Goal: Task Accomplishment & Management: Manage account settings

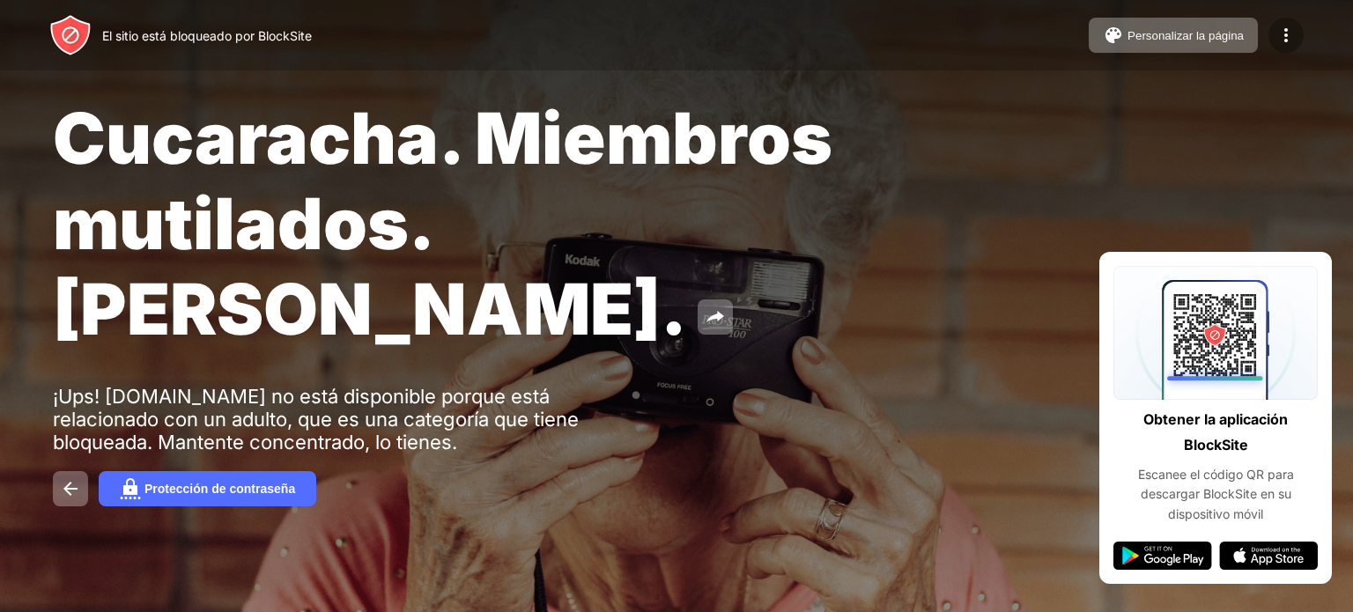
click at [1281, 37] on img at bounding box center [1286, 35] width 21 height 21
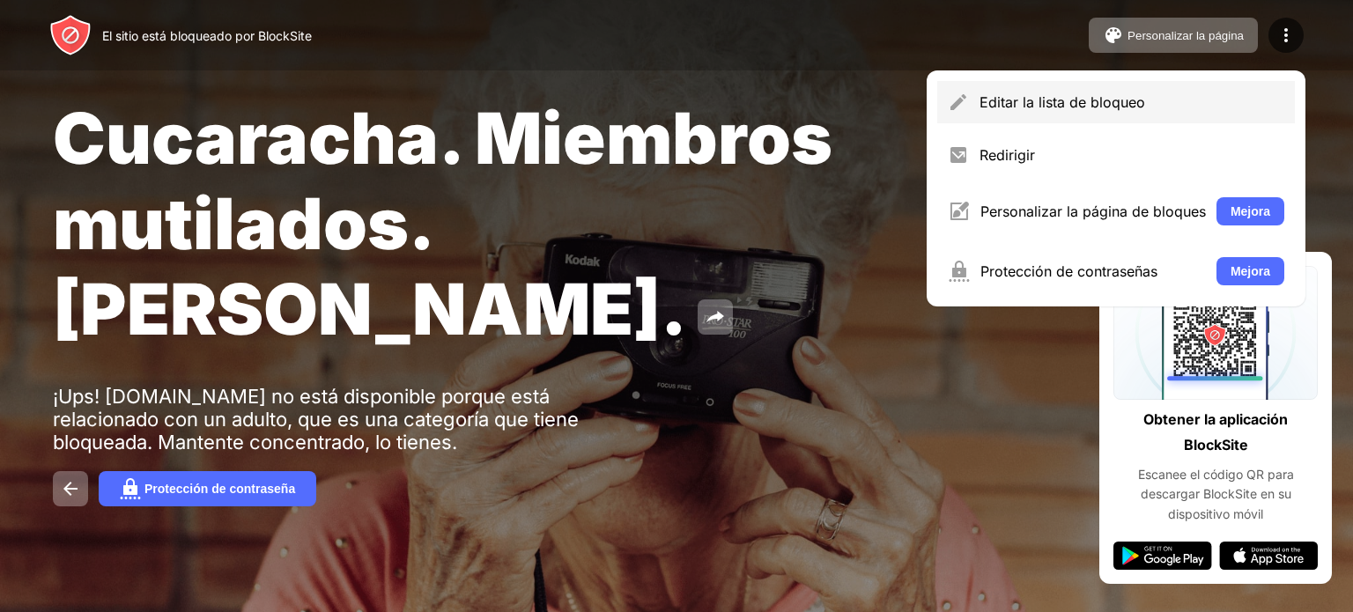
click at [1068, 109] on font "Editar la lista de bloqueo" at bounding box center [1063, 102] width 166 height 18
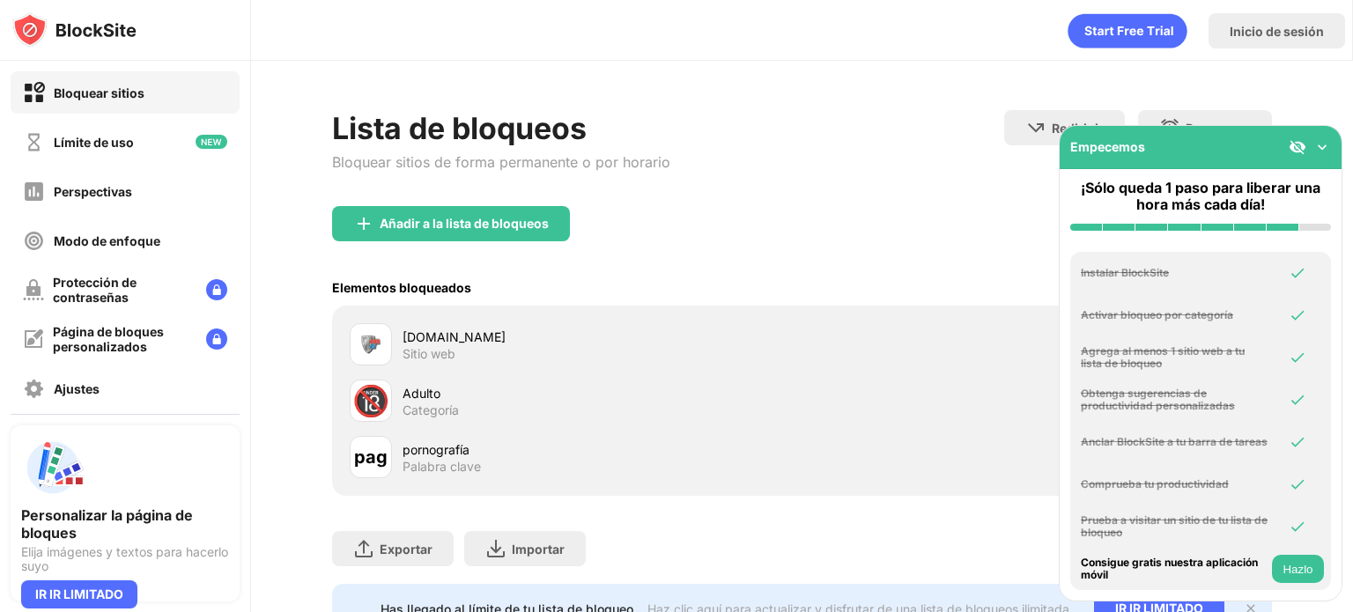
click at [686, 446] on div "pornografía" at bounding box center [602, 449] width 399 height 18
click at [429, 461] on font "Palabra clave" at bounding box center [442, 466] width 78 height 15
click at [388, 407] on font "🔞" at bounding box center [370, 400] width 37 height 36
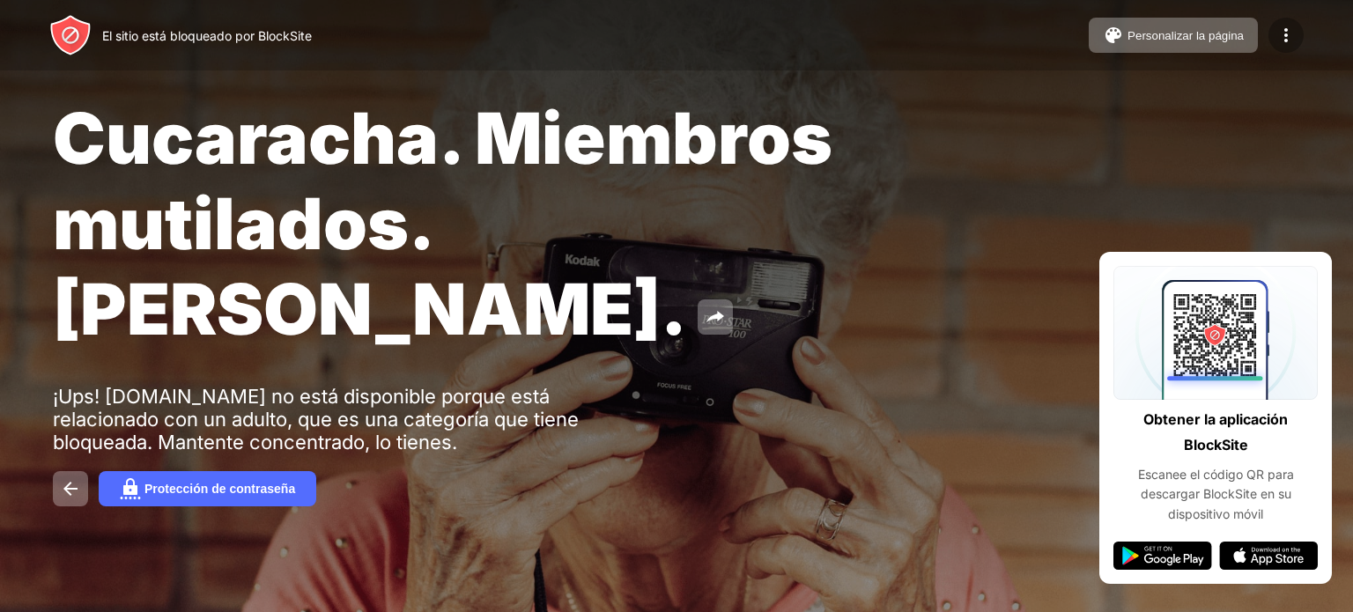
click at [1289, 31] on img at bounding box center [1286, 35] width 21 height 21
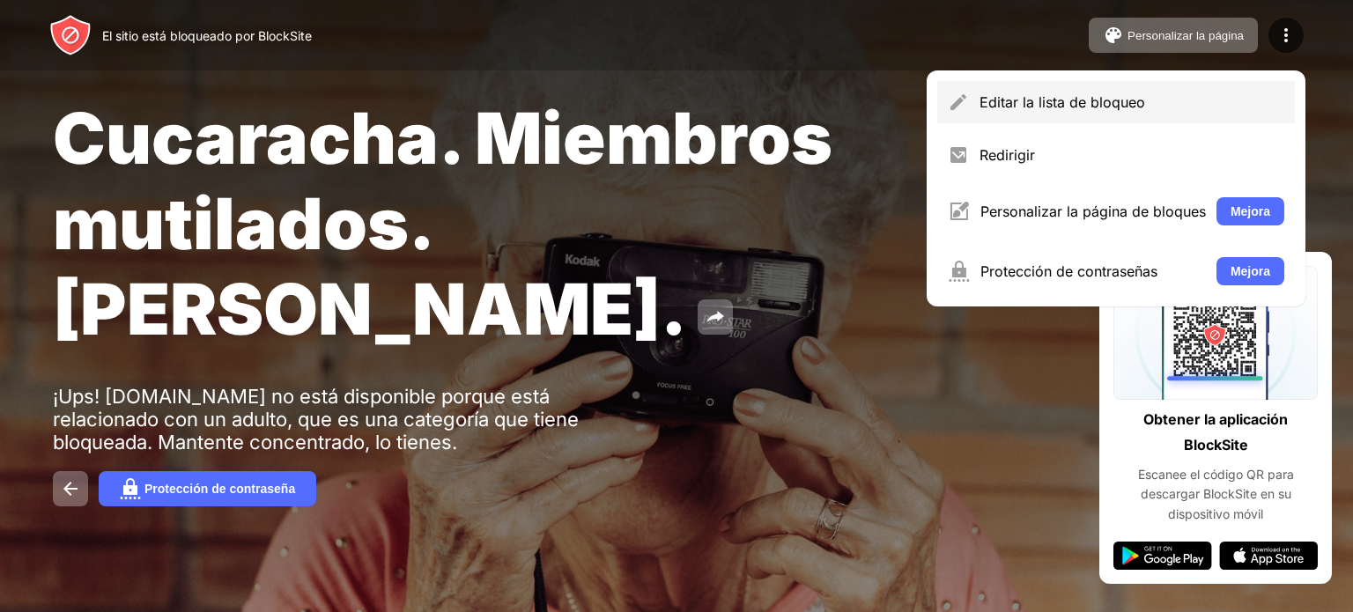
click at [1097, 105] on font "Editar la lista de bloqueo" at bounding box center [1063, 102] width 166 height 18
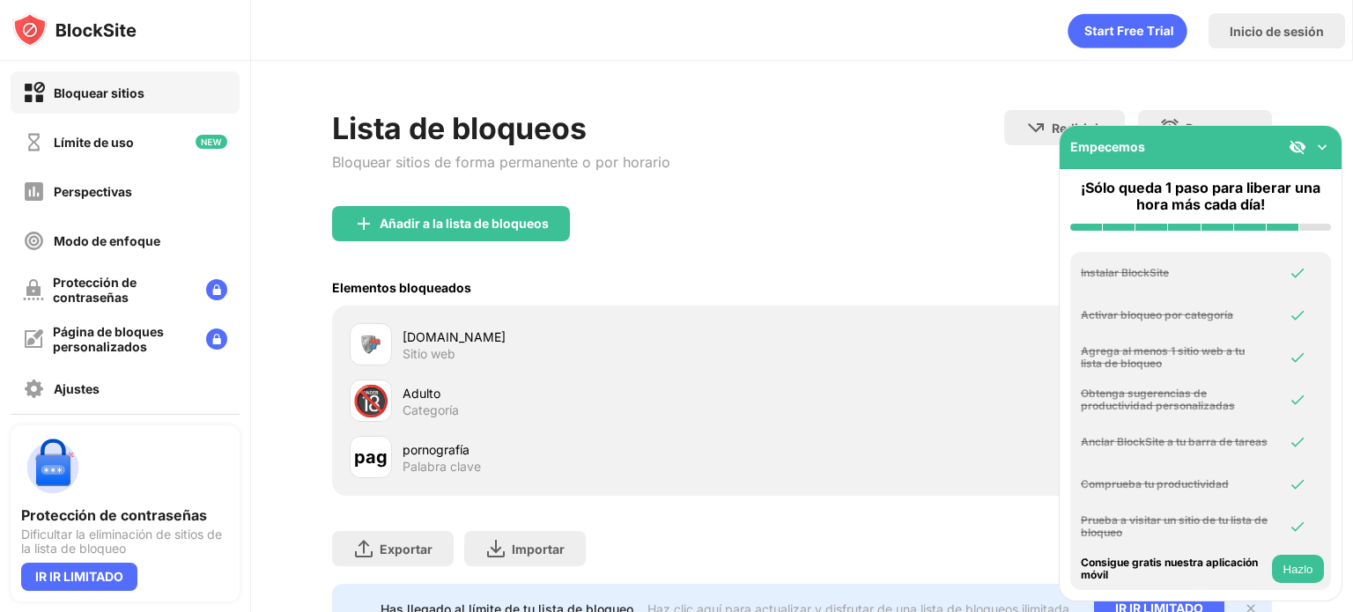
click at [489, 391] on div "Adulto" at bounding box center [602, 393] width 399 height 18
click at [1319, 144] on img at bounding box center [1322, 147] width 18 height 18
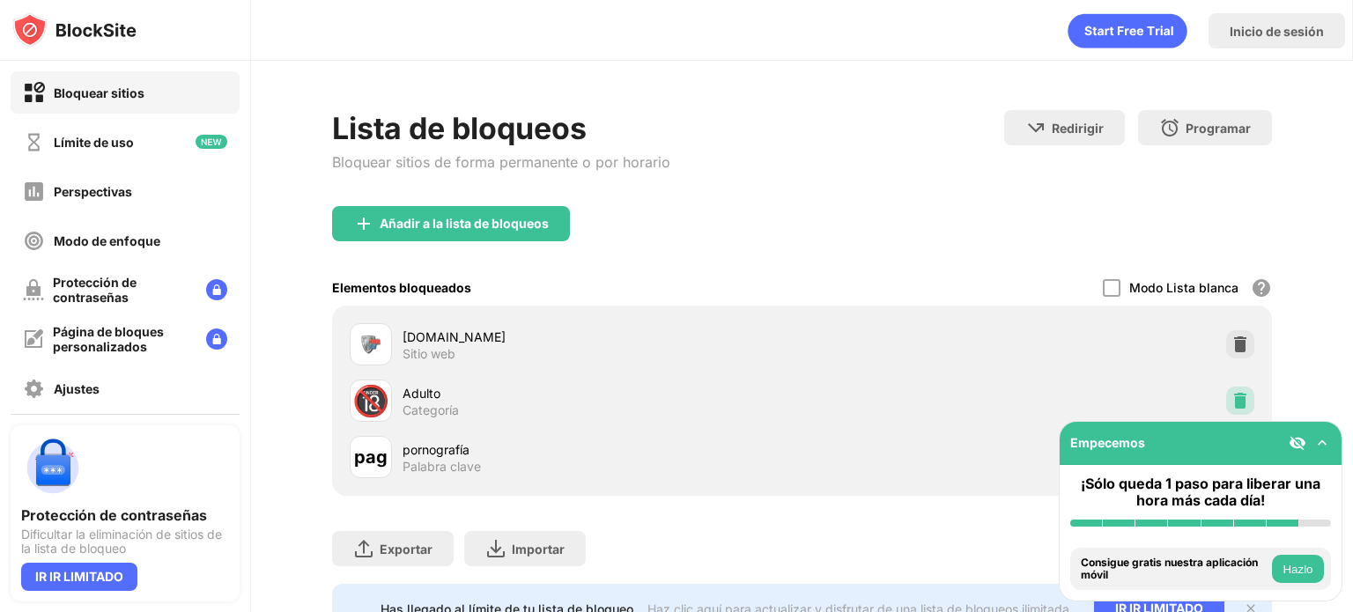
click at [1232, 395] on img at bounding box center [1241, 401] width 18 height 18
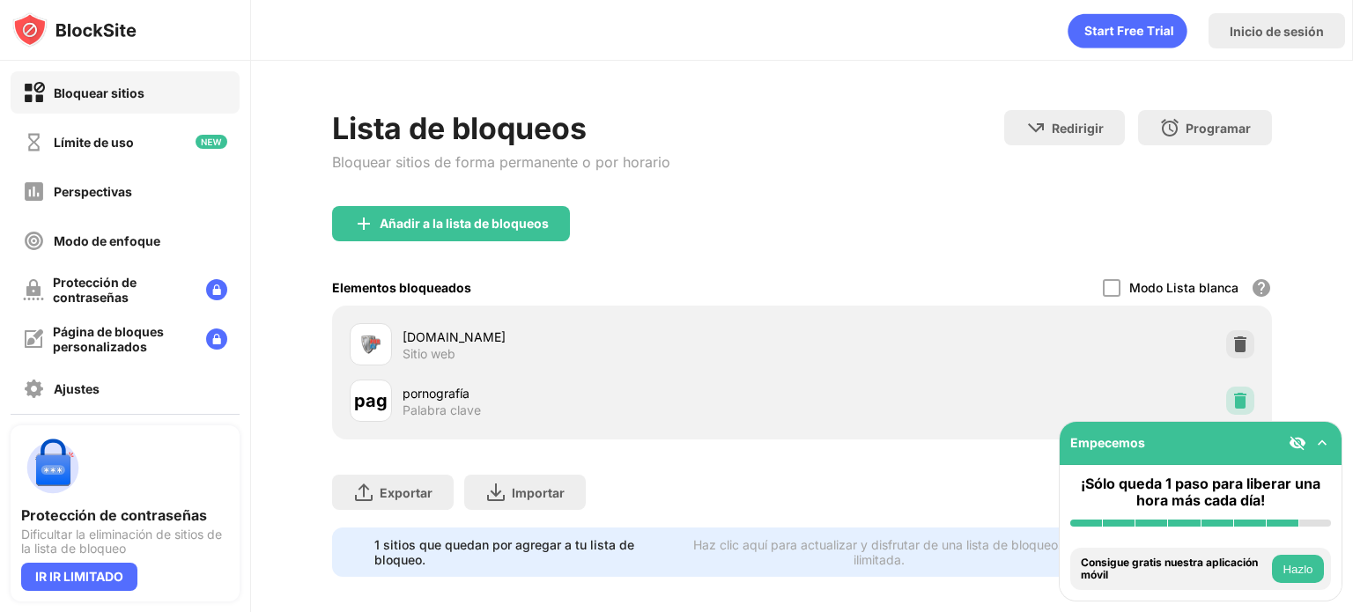
click at [1232, 394] on img at bounding box center [1241, 401] width 18 height 18
